Goal: Check status: Check status

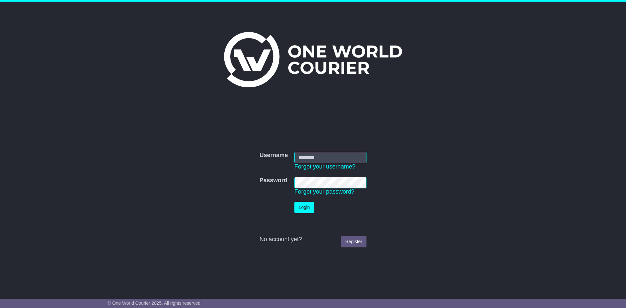
type input "**********"
click at [302, 205] on button "Login" at bounding box center [304, 207] width 20 height 11
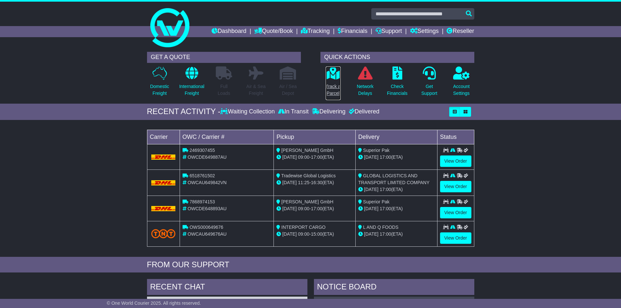
click at [328, 87] on p "Track a Parcel" at bounding box center [333, 90] width 15 height 14
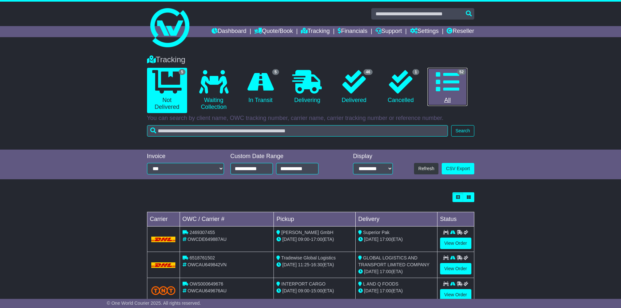
click at [449, 80] on icon at bounding box center [447, 81] width 23 height 23
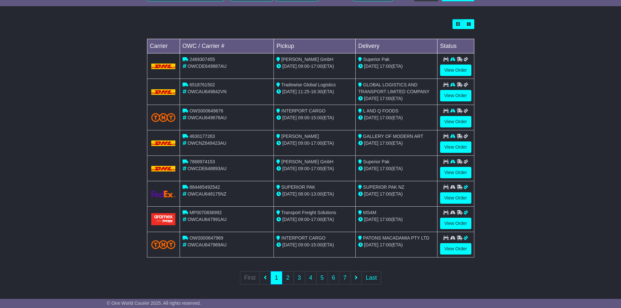
scroll to position [175, 0]
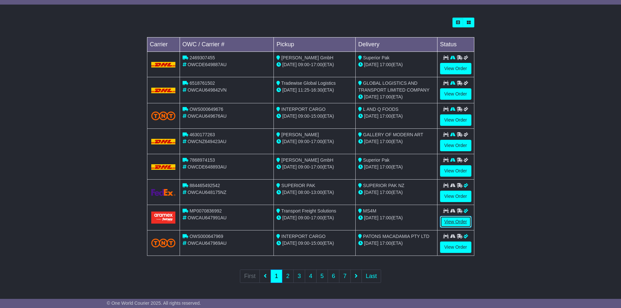
click at [446, 220] on link "View Order" at bounding box center [455, 221] width 31 height 11
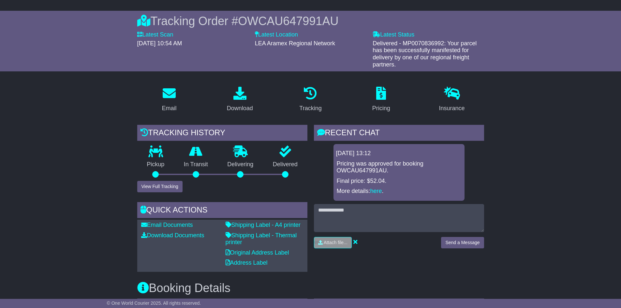
scroll to position [49, 0]
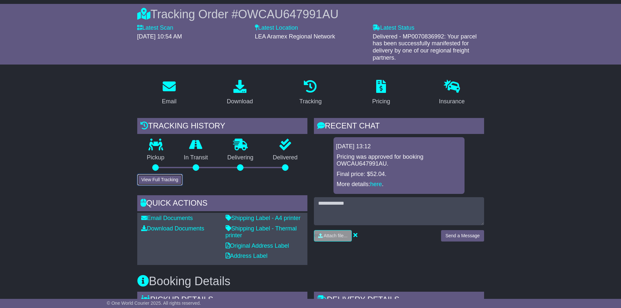
click at [159, 186] on div "Tracking history Pickup In Transit Problem Unknown Delivering Delivered View Fu…" at bounding box center [222, 191] width 177 height 147
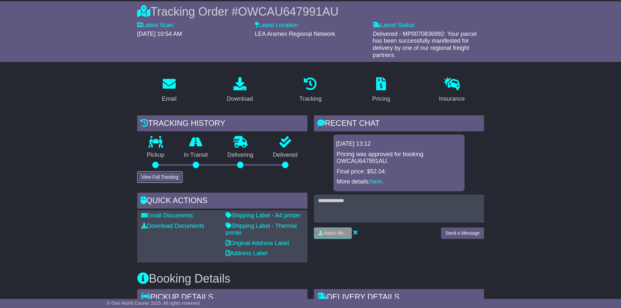
click at [156, 177] on button "View Full Tracking" at bounding box center [159, 176] width 45 height 11
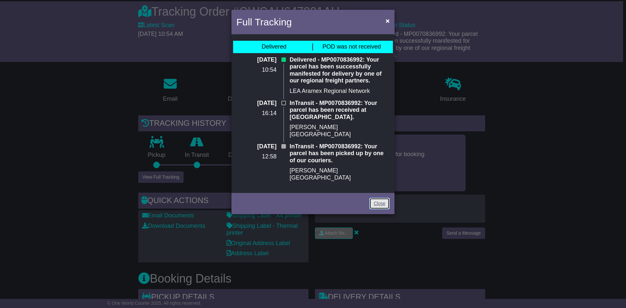
click at [379, 198] on link "Close" at bounding box center [379, 203] width 20 height 11
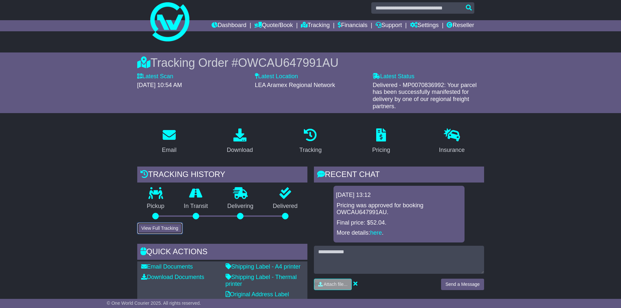
scroll to position [0, 0]
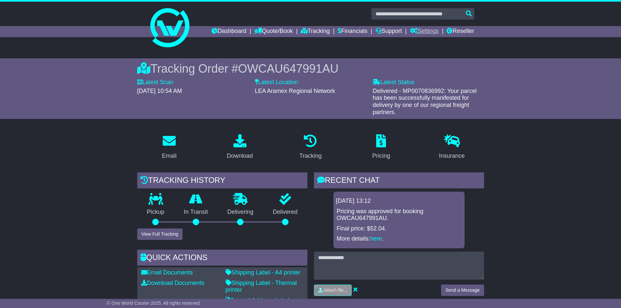
click at [424, 30] on link "Settings" at bounding box center [424, 31] width 29 height 11
click at [422, 42] on link "Settings" at bounding box center [435, 42] width 51 height 7
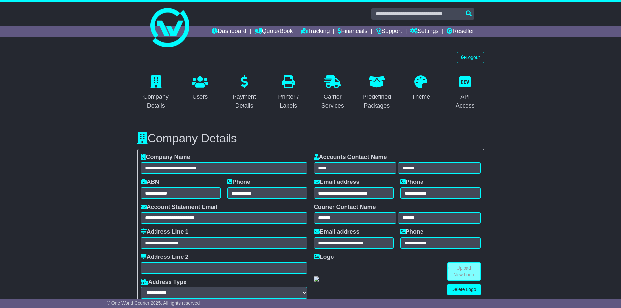
select select "**********"
select select "**"
click at [469, 58] on link "Logout" at bounding box center [470, 57] width 27 height 11
